Goal: Task Accomplishment & Management: Use online tool/utility

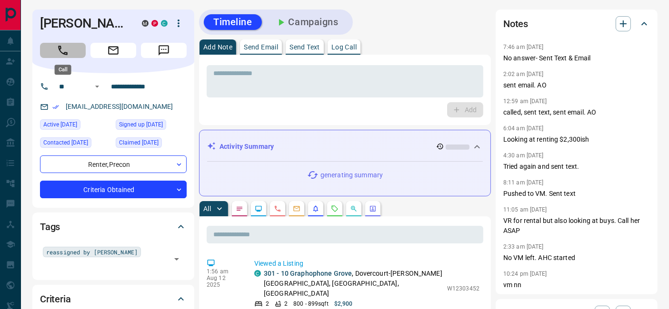
click at [61, 52] on icon "Call" at bounding box center [63, 51] width 10 height 10
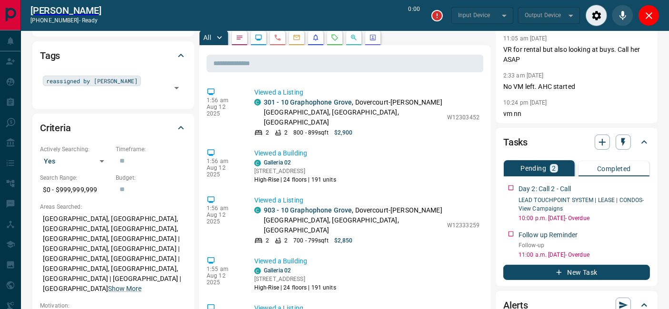
scroll to position [211, 0]
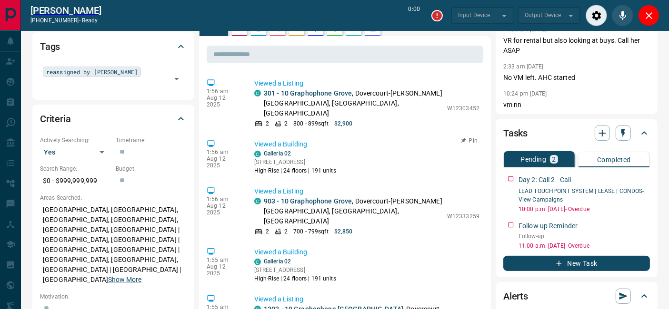
type input "*******"
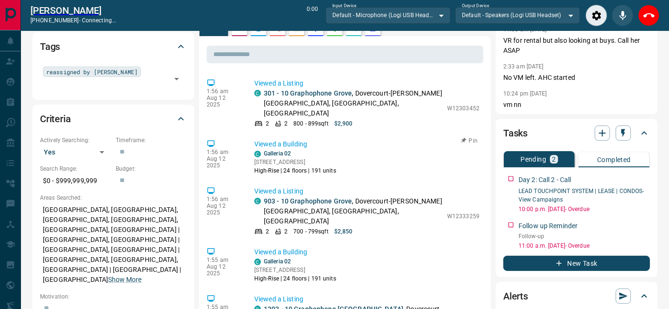
scroll to position [0, 0]
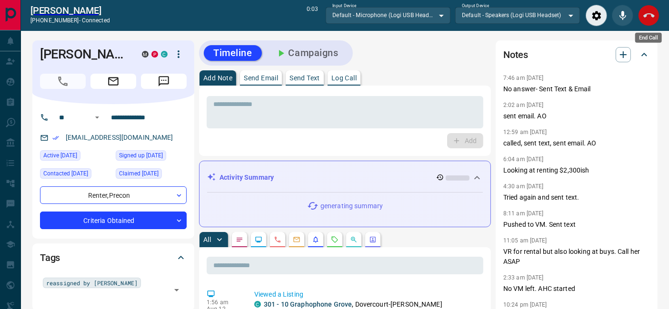
click at [650, 19] on icon "End Call" at bounding box center [648, 15] width 11 height 11
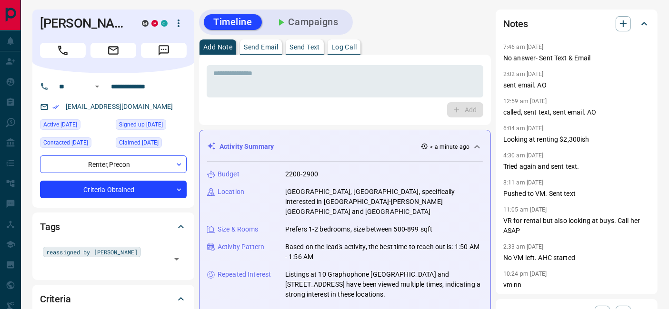
click at [613, 22] on div "Notes" at bounding box center [570, 23] width 135 height 15
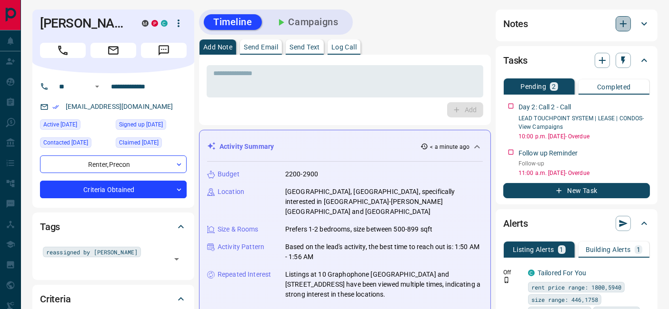
click at [622, 21] on icon "button" at bounding box center [622, 23] width 11 height 11
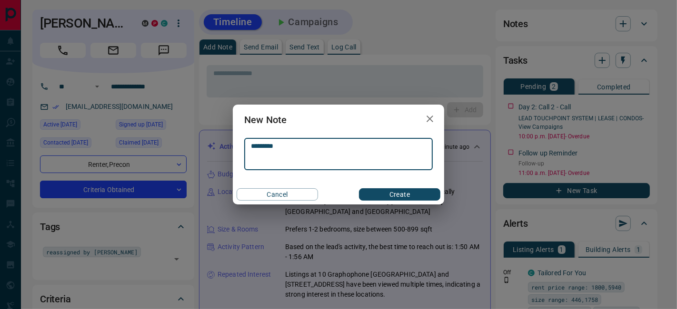
type textarea "*********"
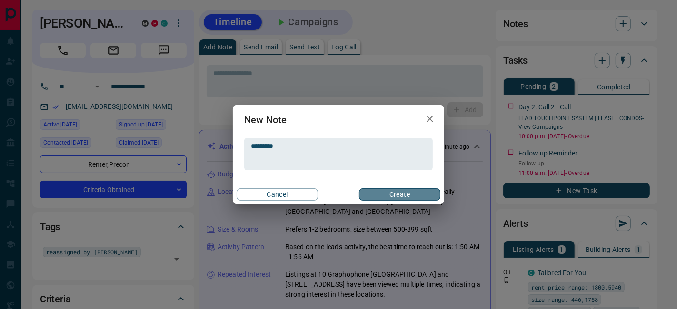
click at [399, 190] on button "Create" at bounding box center [399, 194] width 81 height 12
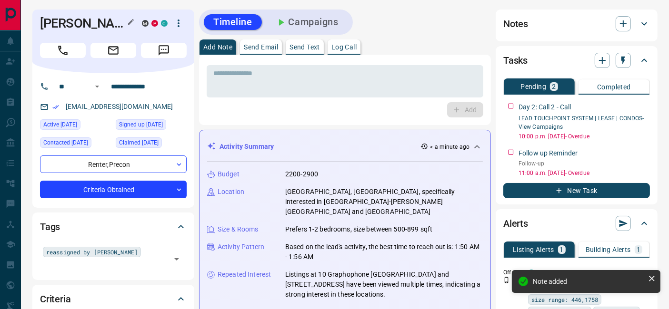
drag, startPoint x: 38, startPoint y: 18, endPoint x: 119, endPoint y: 21, distance: 81.9
click at [119, 21] on div "[PERSON_NAME] M P C" at bounding box center [113, 42] width 162 height 64
copy h1 "[PERSON_NAME]"
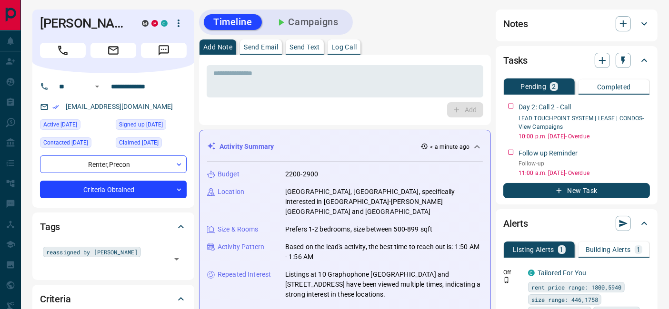
click at [646, 20] on icon at bounding box center [643, 23] width 11 height 11
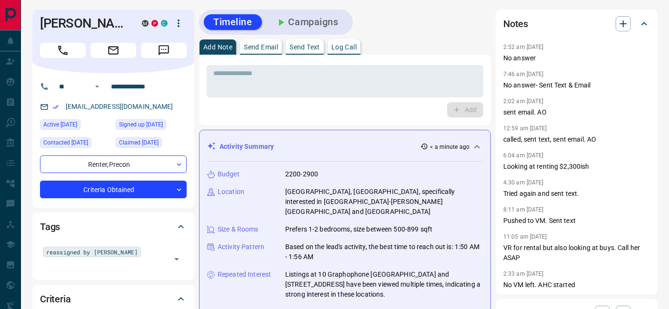
scroll to position [211, 0]
